Goal: Task Accomplishment & Management: Manage account settings

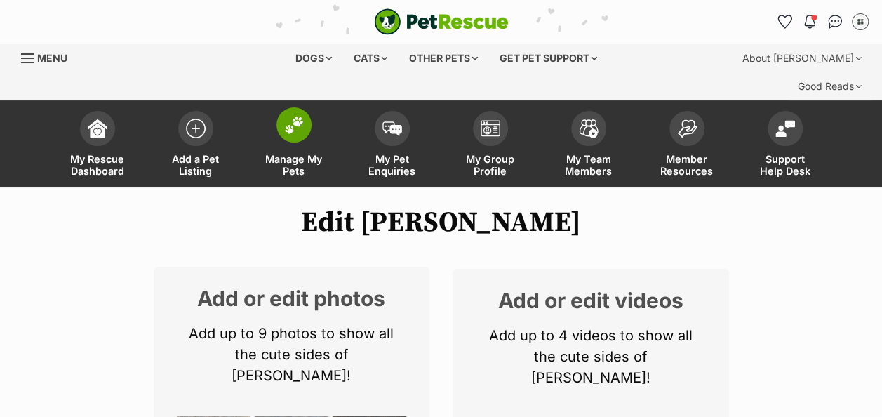
click at [291, 116] on img at bounding box center [294, 125] width 20 height 18
